Goal: Information Seeking & Learning: Learn about a topic

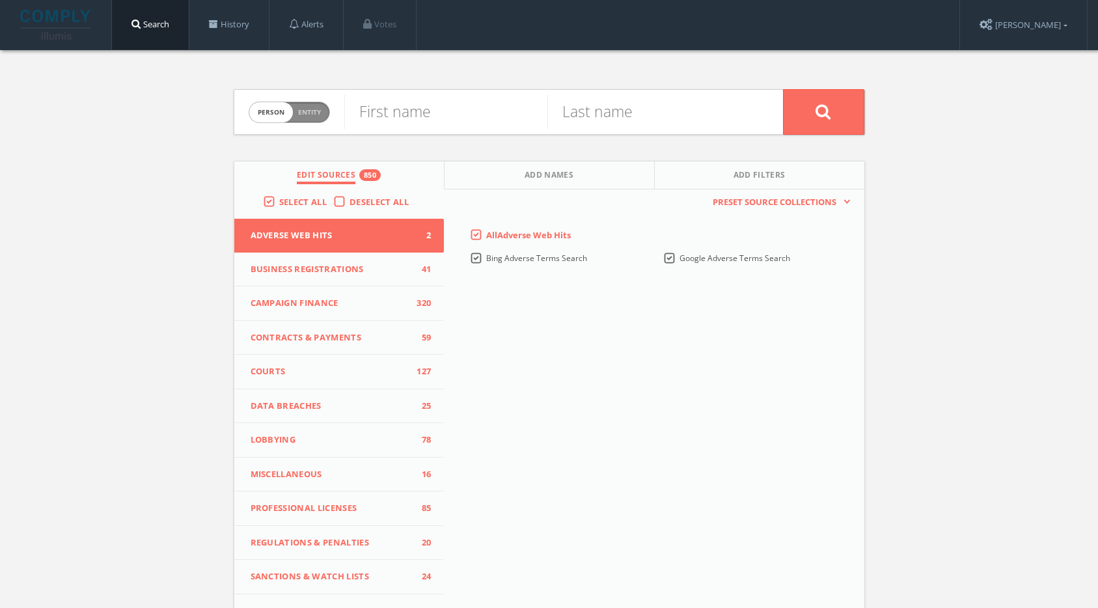
click at [261, 111] on span "person" at bounding box center [271, 112] width 44 height 20
checkbox input "true"
paste input "Nubank"
type input "Nubank"
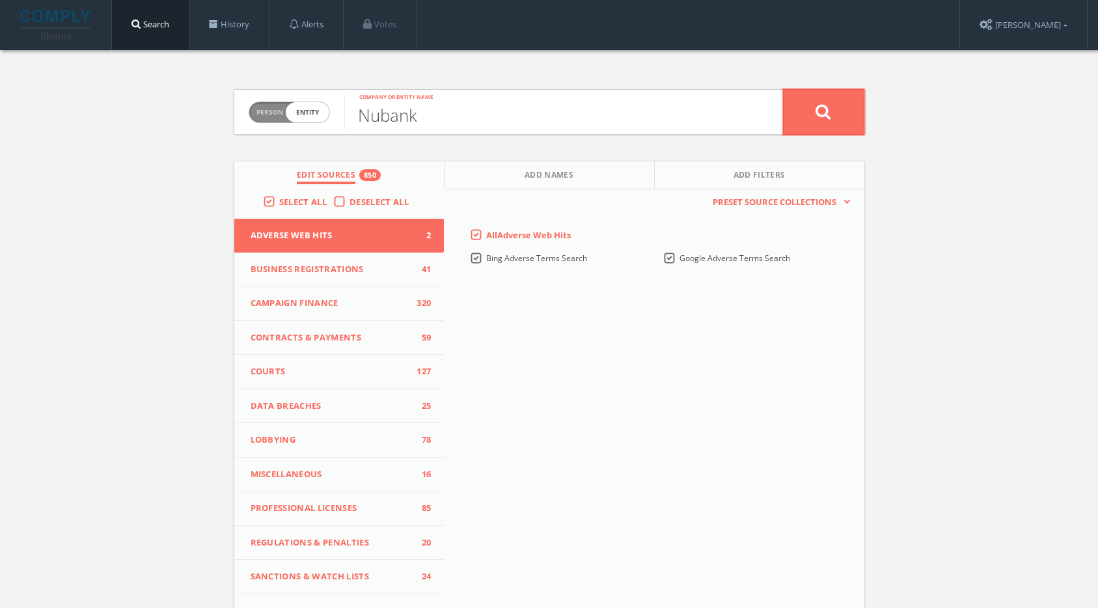
drag, startPoint x: 858, startPoint y: 96, endPoint x: 856, endPoint y: 109, distance: 13.1
click at [858, 97] on button at bounding box center [823, 112] width 81 height 46
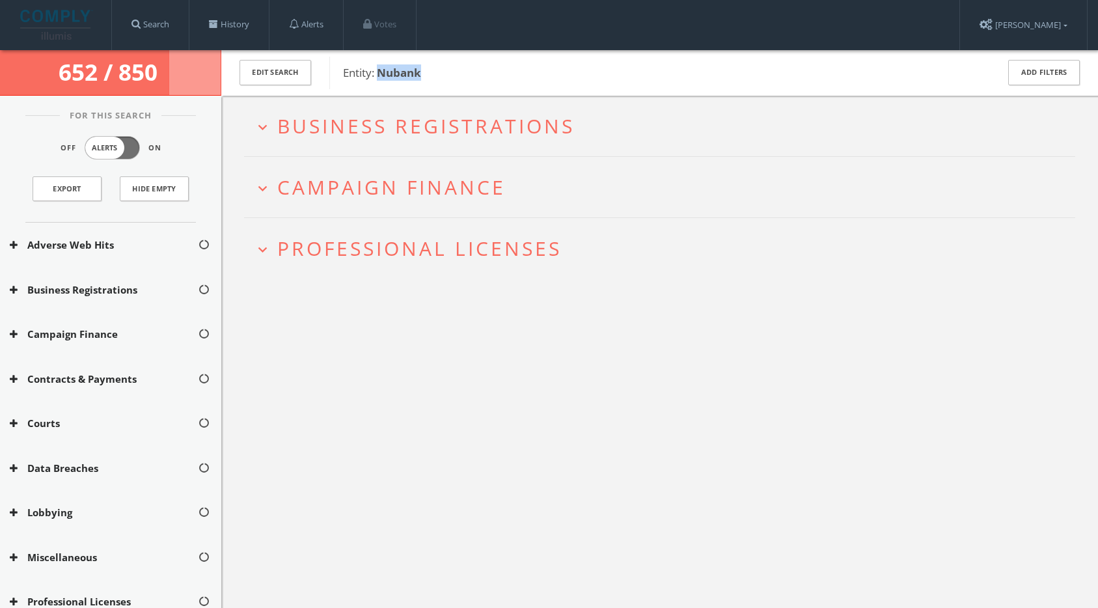
drag, startPoint x: 451, startPoint y: 72, endPoint x: 378, endPoint y: 70, distance: 72.9
click at [378, 70] on span "Entity: Nubank" at bounding box center [661, 72] width 637 height 17
copy b "Nubank"
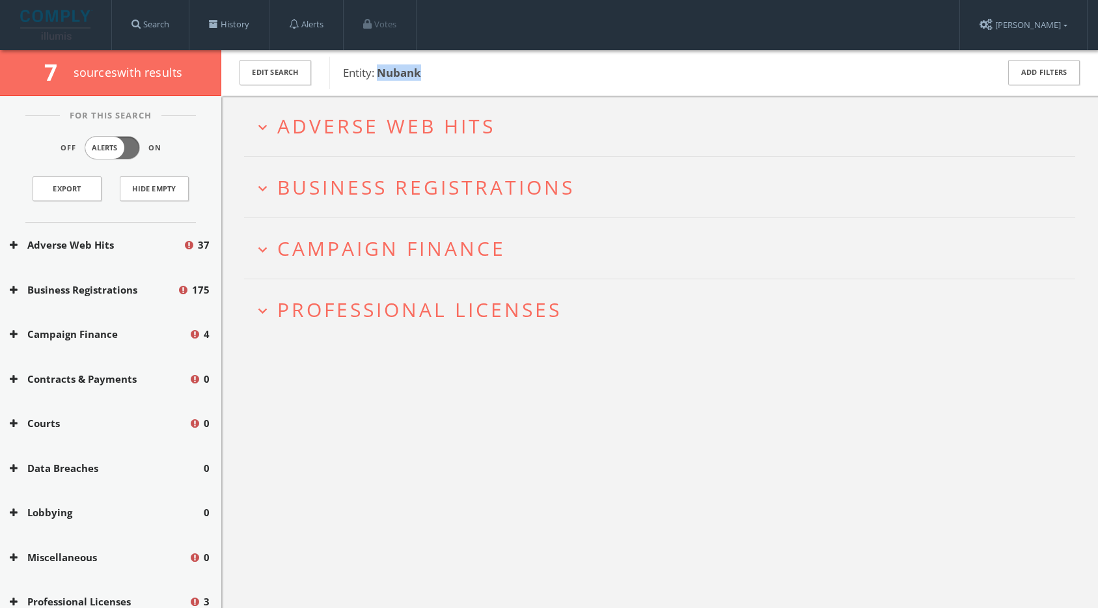
copy b "Nubank"
click at [359, 312] on span "Professional Licenses" at bounding box center [419, 309] width 284 height 27
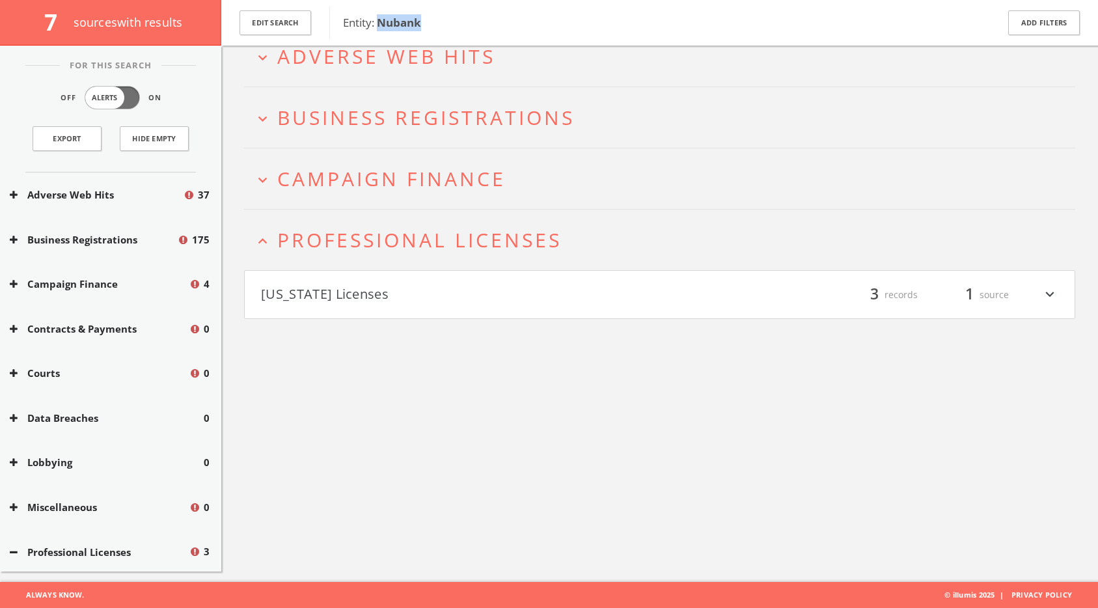
click at [345, 299] on button "[US_STATE] Licenses" at bounding box center [460, 295] width 399 height 22
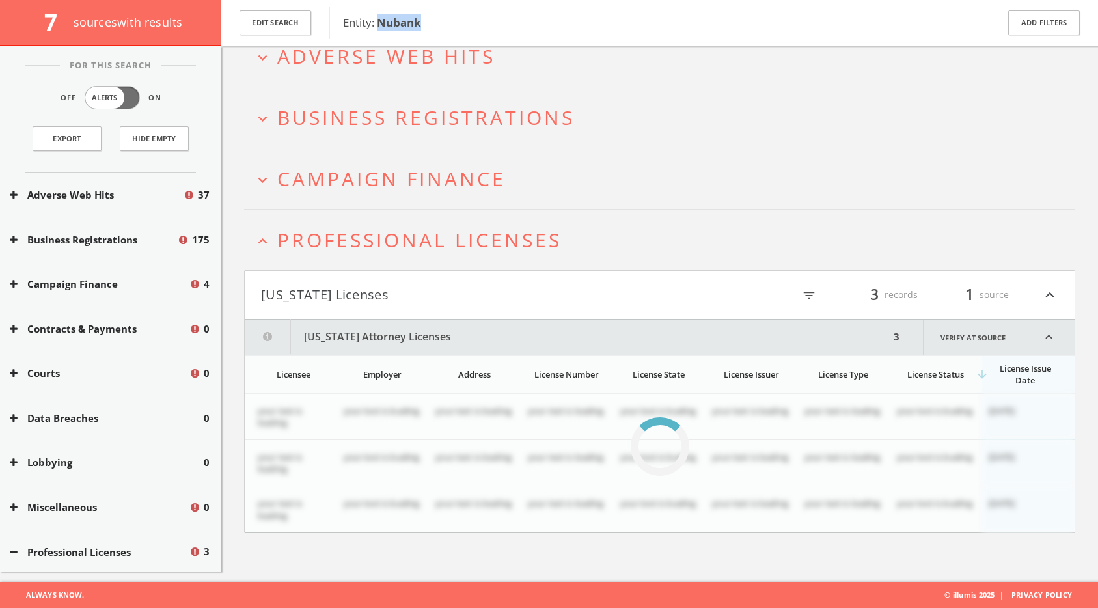
scroll to position [96, 0]
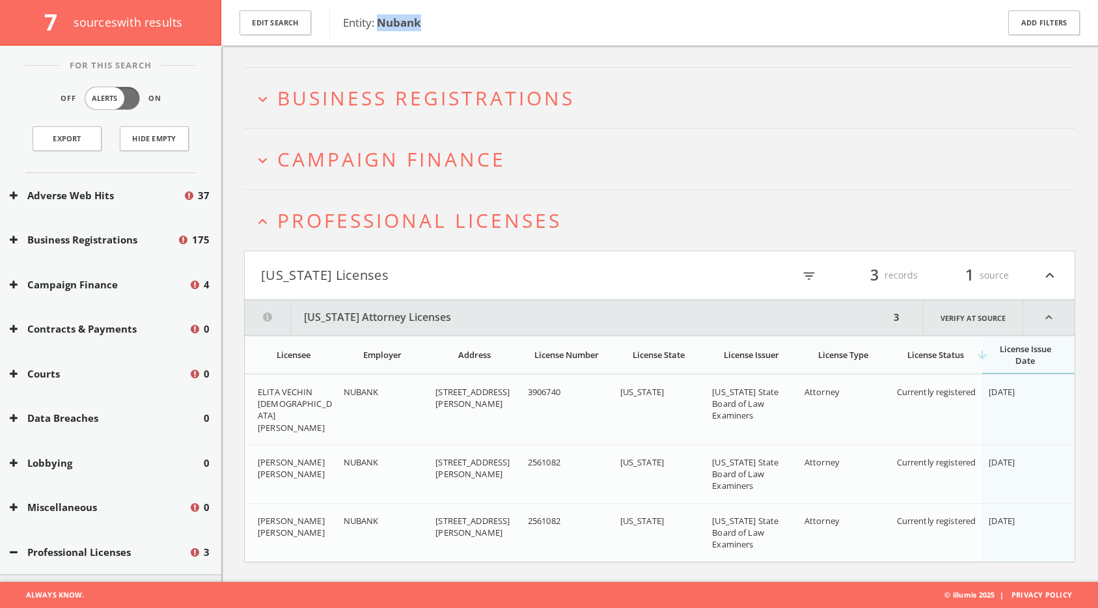
click at [440, 222] on span "Professional Licenses" at bounding box center [419, 220] width 284 height 27
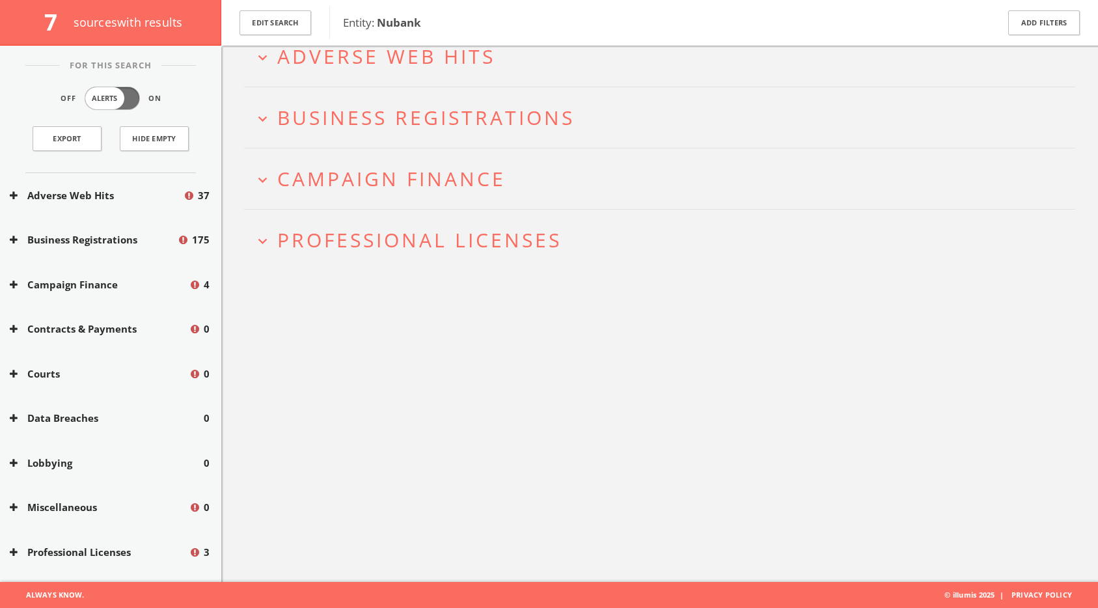
click at [412, 200] on h2 "expand_more Campaign Finance" at bounding box center [659, 178] width 831 height 61
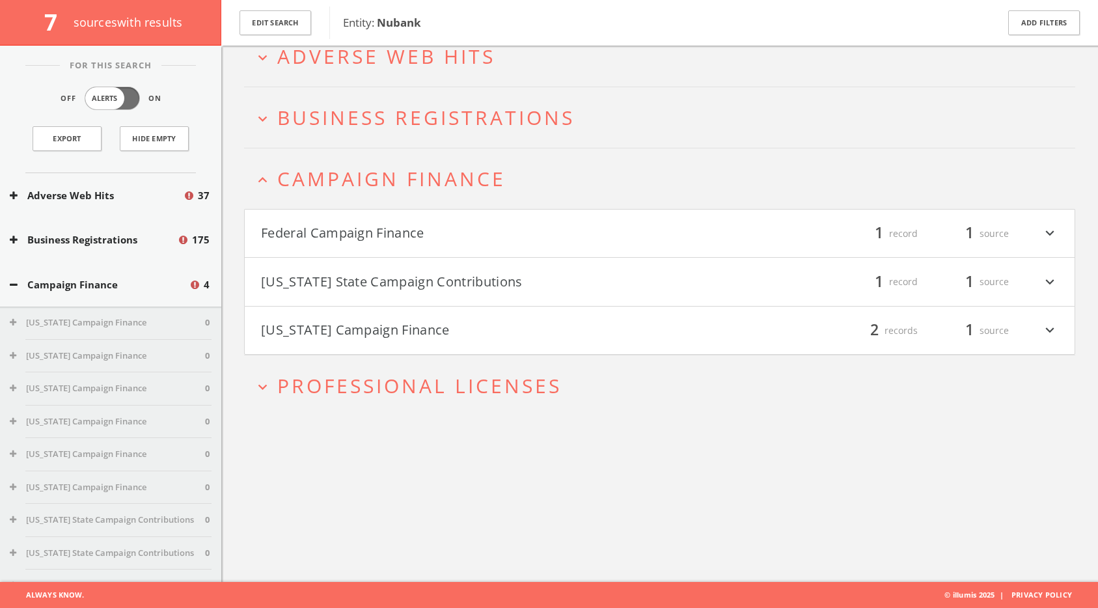
click at [415, 232] on button "Federal Campaign Finance" at bounding box center [460, 234] width 399 height 22
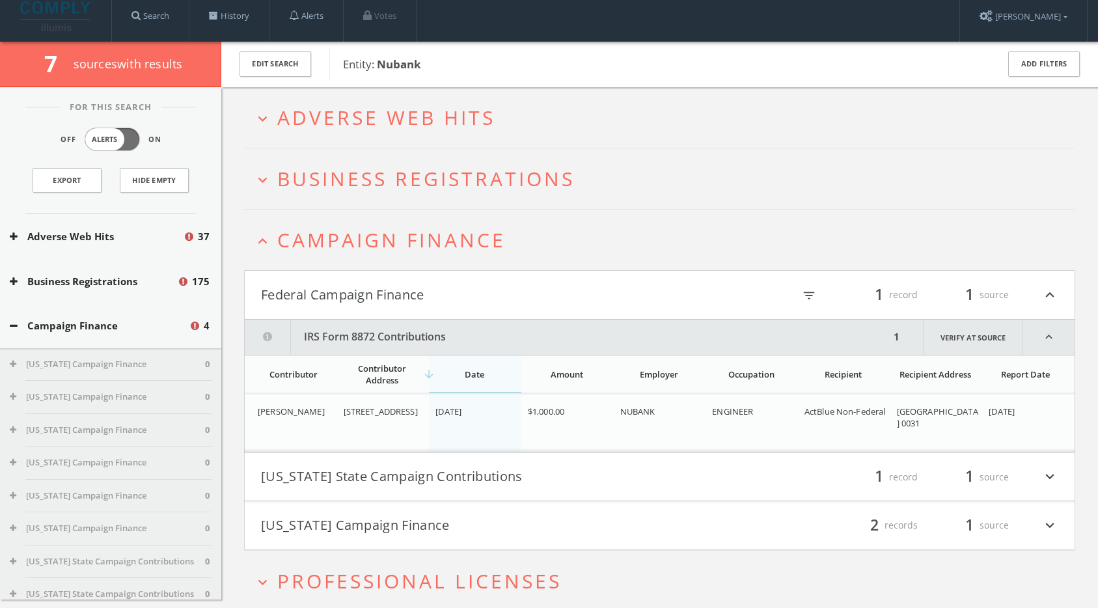
scroll to position [0, 0]
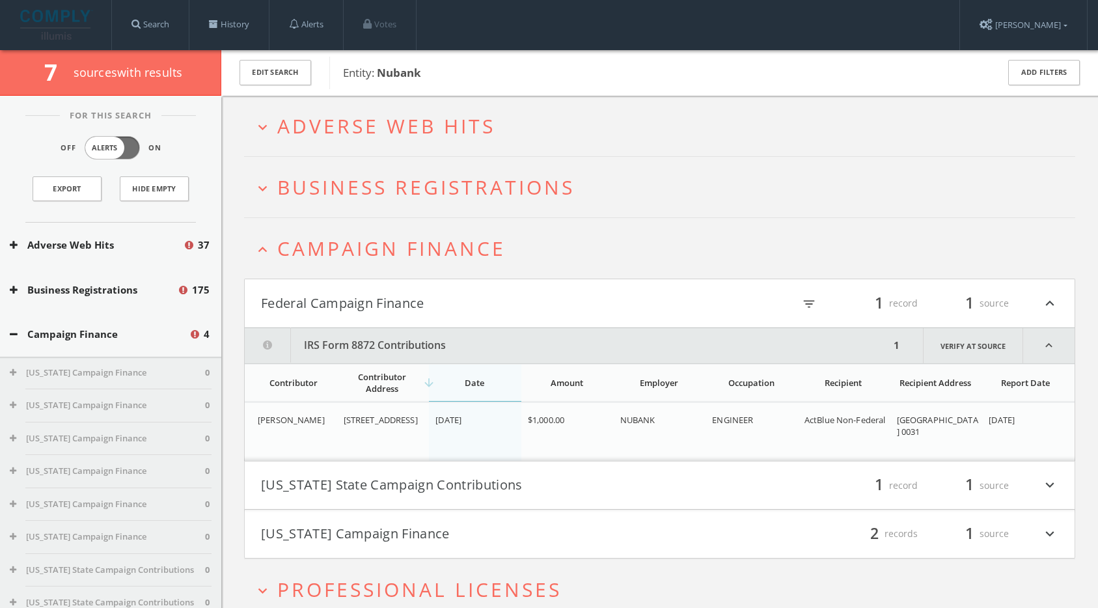
click at [350, 257] on span "Campaign Finance" at bounding box center [391, 248] width 228 height 27
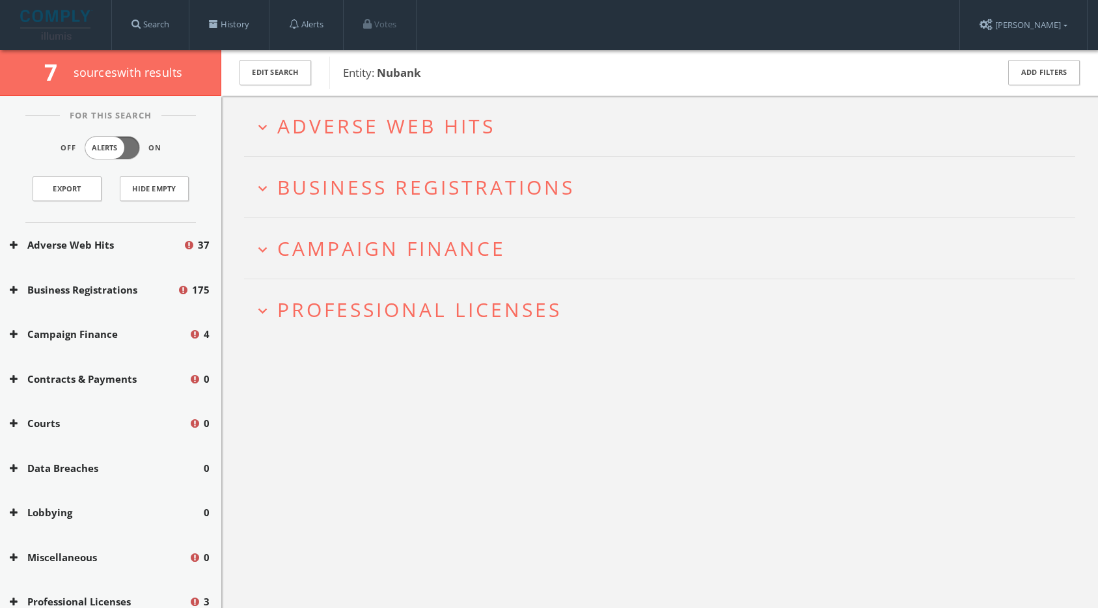
click at [339, 163] on h2 "expand_more Business Registrations" at bounding box center [659, 187] width 831 height 61
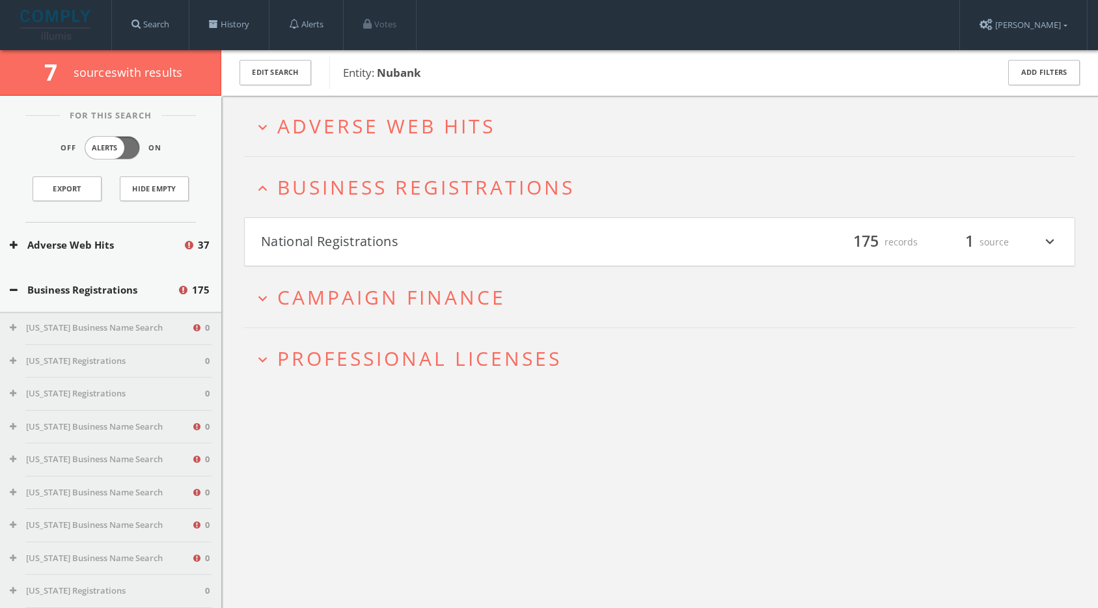
click at [335, 132] on span "Adverse Web Hits" at bounding box center [386, 126] width 218 height 27
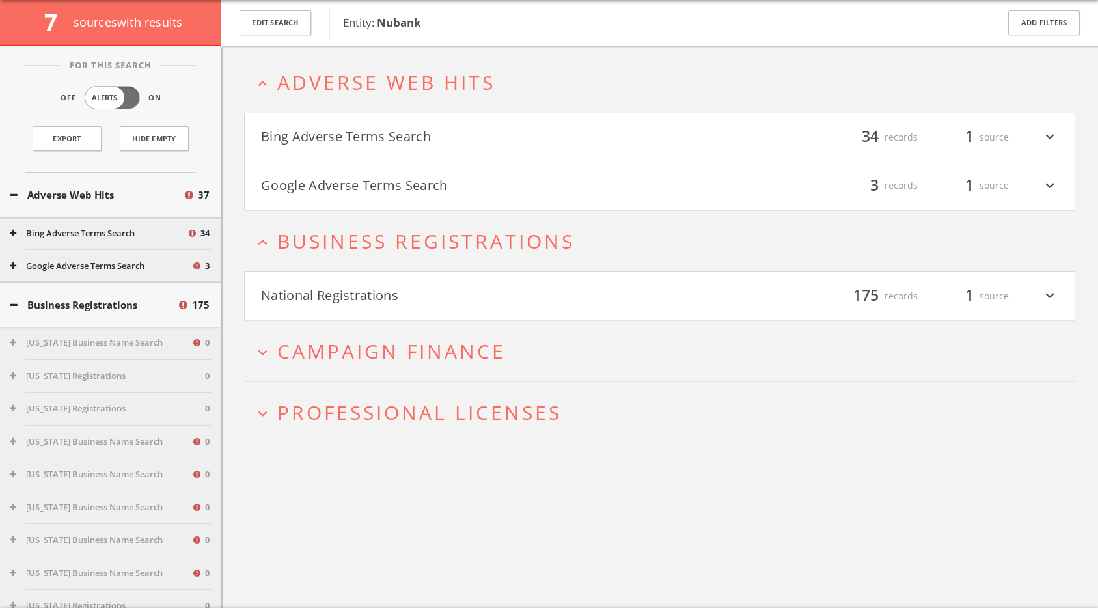
click at [367, 177] on button "Google Adverse Terms Search" at bounding box center [460, 185] width 399 height 22
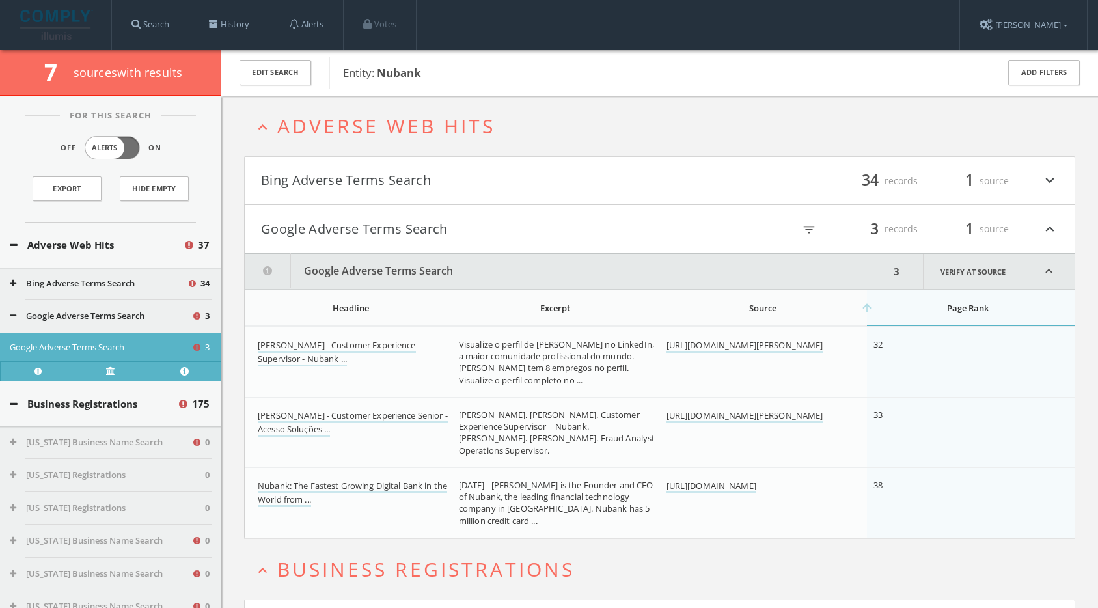
click at [306, 227] on button "Google Adverse Terms Search" at bounding box center [460, 229] width 399 height 22
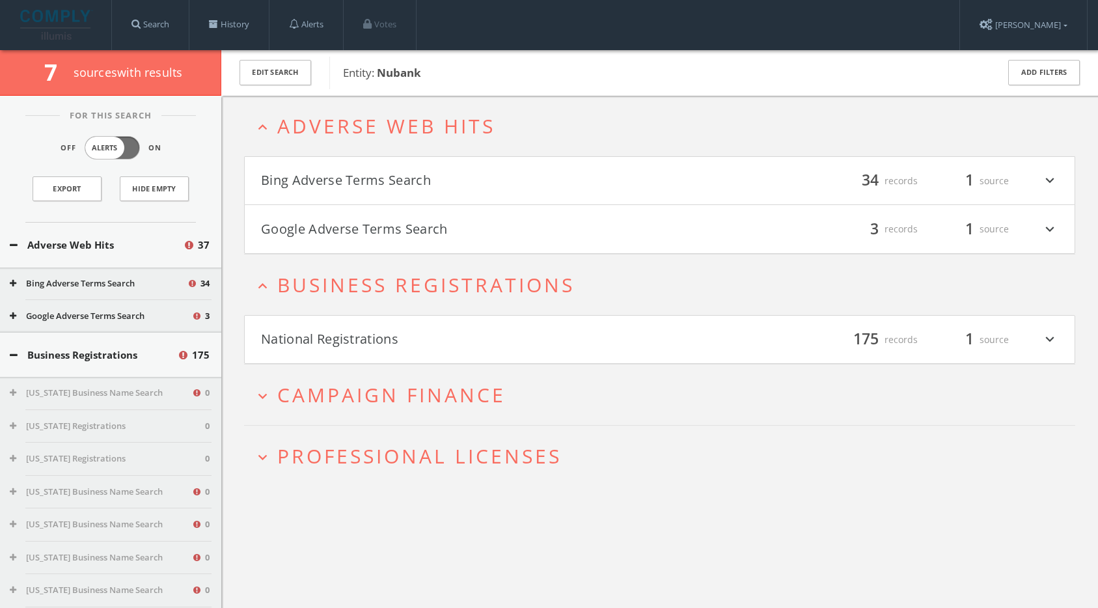
click at [295, 184] on button "Bing Adverse Terms Search" at bounding box center [460, 181] width 399 height 22
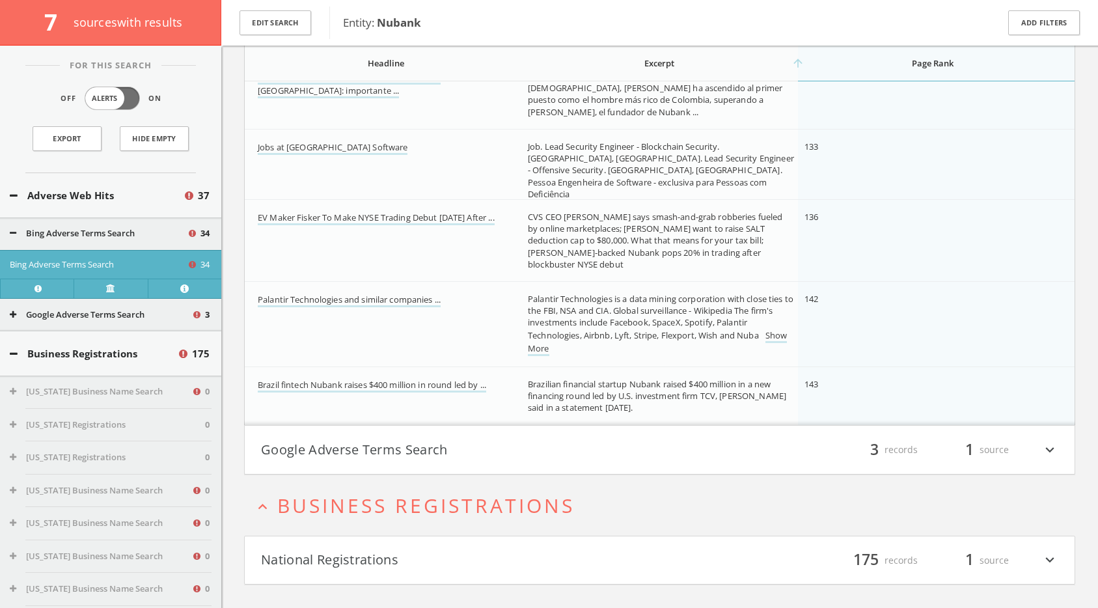
scroll to position [2475, 0]
